Goal: Information Seeking & Learning: Learn about a topic

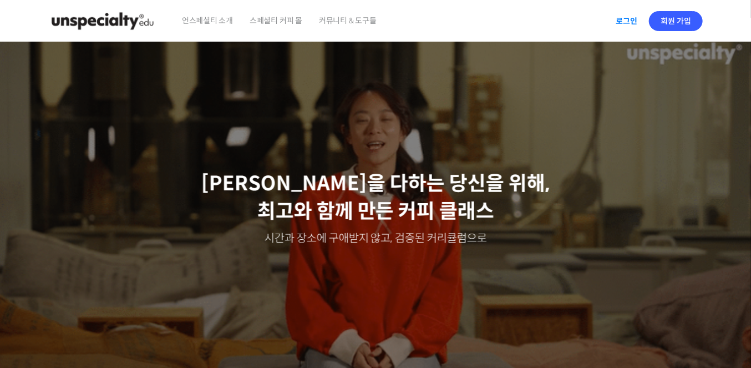
click at [626, 19] on link "로그인" at bounding box center [626, 21] width 35 height 26
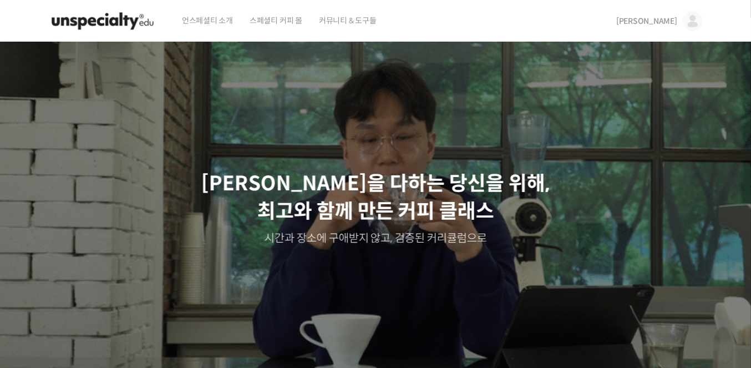
click at [677, 16] on span "김건우" at bounding box center [647, 21] width 61 height 10
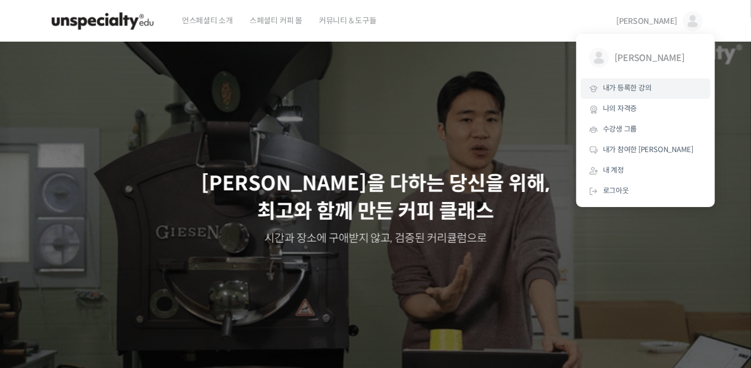
click at [618, 90] on span "내가 등록한 강의" at bounding box center [627, 87] width 49 height 9
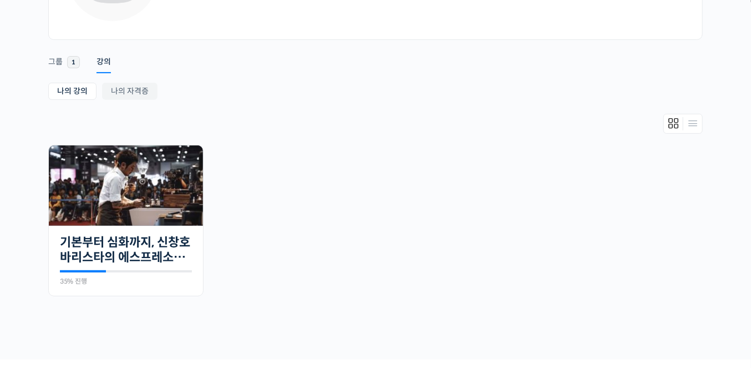
scroll to position [142, 0]
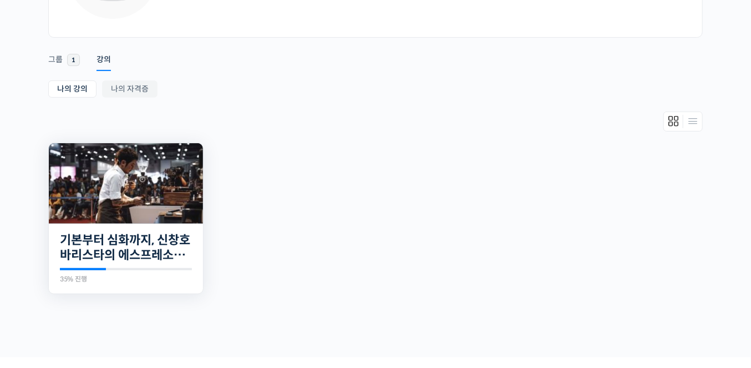
click at [125, 197] on img at bounding box center [126, 183] width 154 height 80
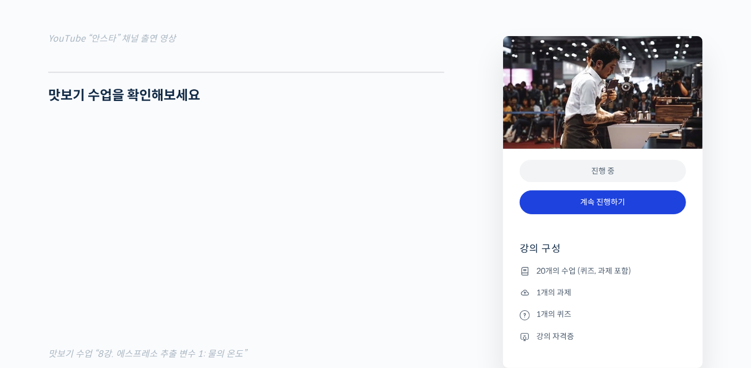
scroll to position [1238, 0]
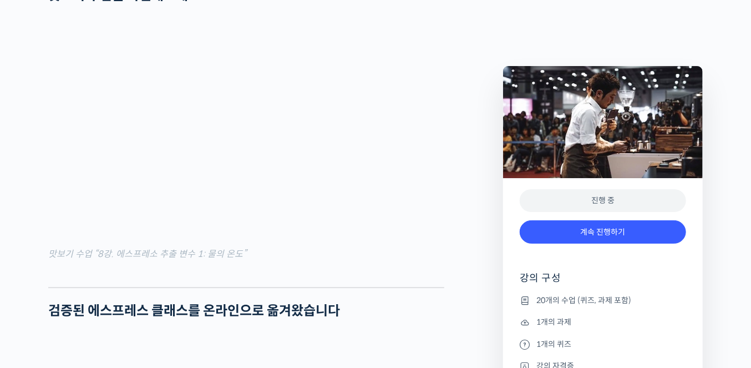
scroll to position [1335, 0]
